Goal: Information Seeking & Learning: Check status

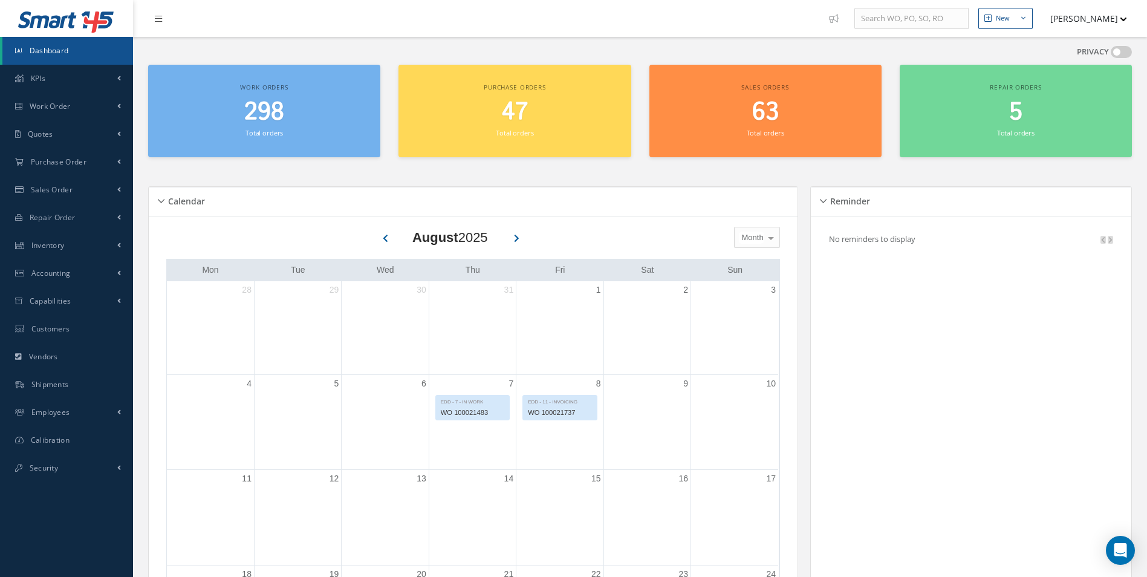
click at [285, 111] on h2 "298" at bounding box center [264, 112] width 220 height 29
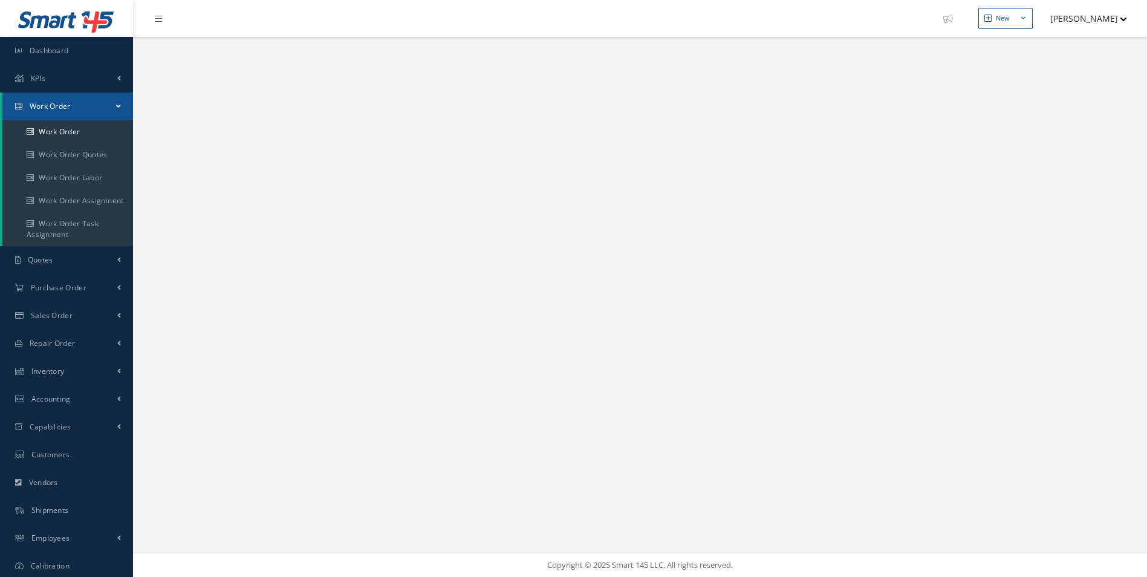
select select "25"
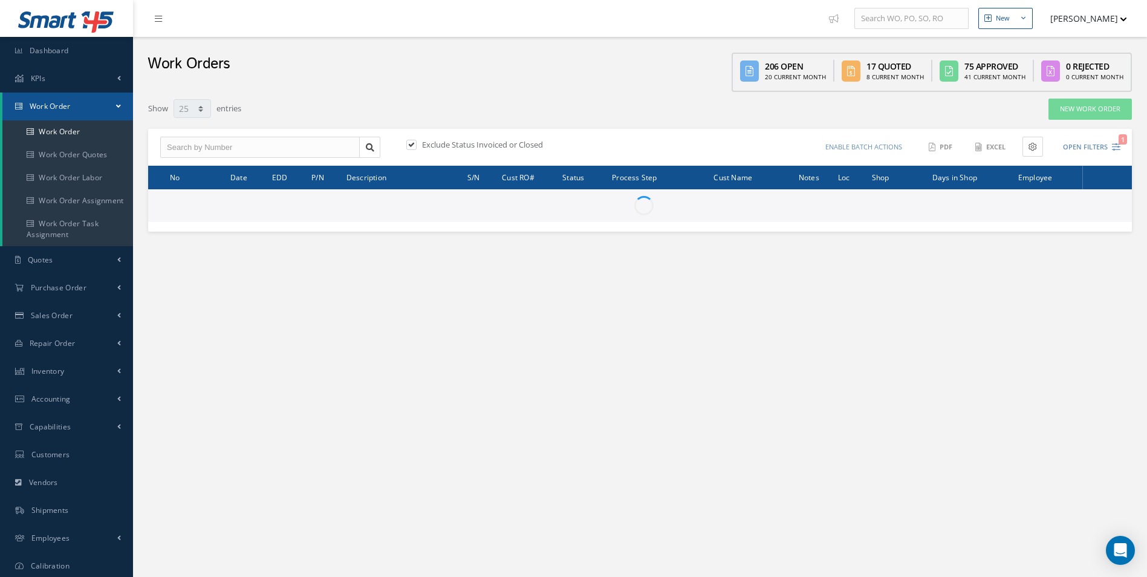
type input "All Work Request"
type input "All Work Performed"
type input "All Status"
type input "WO Part Status"
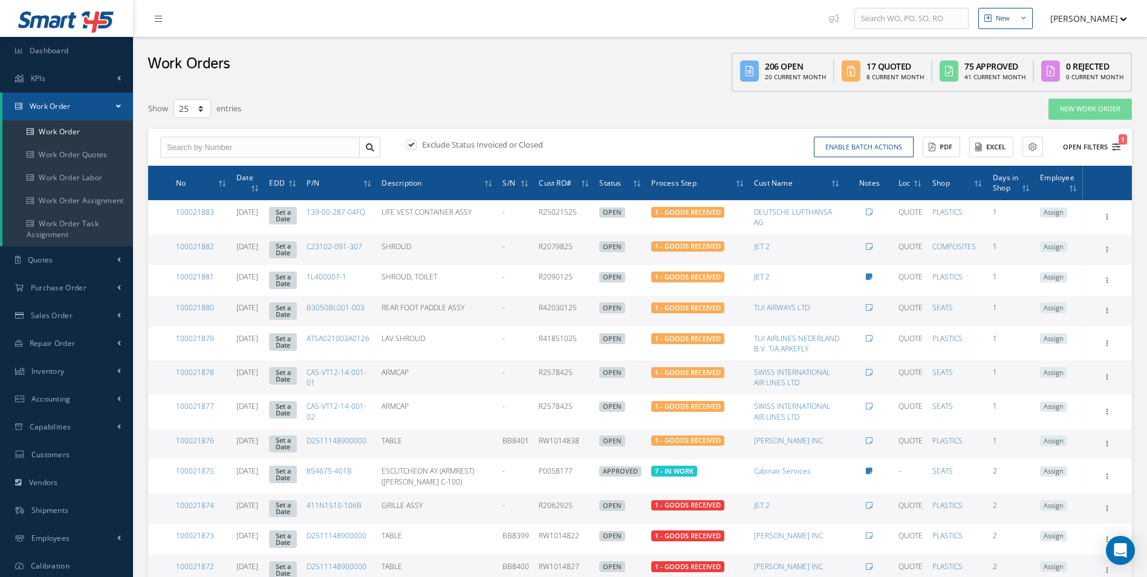
click at [1091, 146] on button "Open Filters 1" at bounding box center [1086, 147] width 68 height 20
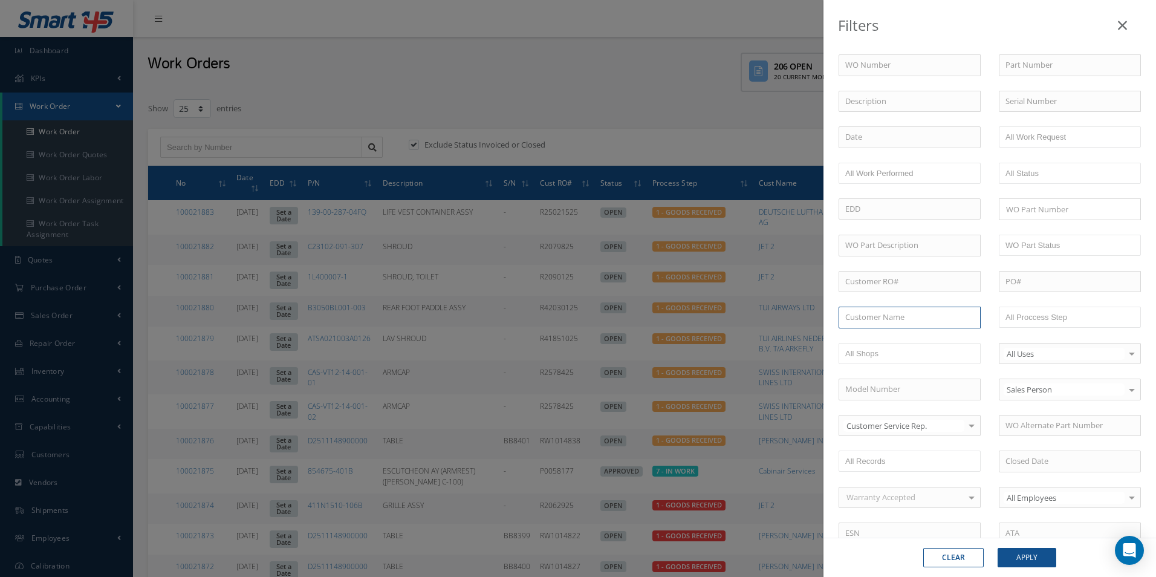
click at [846, 316] on input "text" at bounding box center [910, 318] width 142 height 22
type input "a"
type input "AER LINGUS"
click at [1025, 556] on button "Apply" at bounding box center [1027, 557] width 59 height 19
